Goal: Go to known website: Access a specific website the user already knows

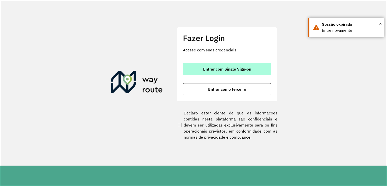
click at [217, 69] on span "Entrar com Single Sign-on" at bounding box center [227, 69] width 48 height 4
